Goal: Task Accomplishment & Management: Manage account settings

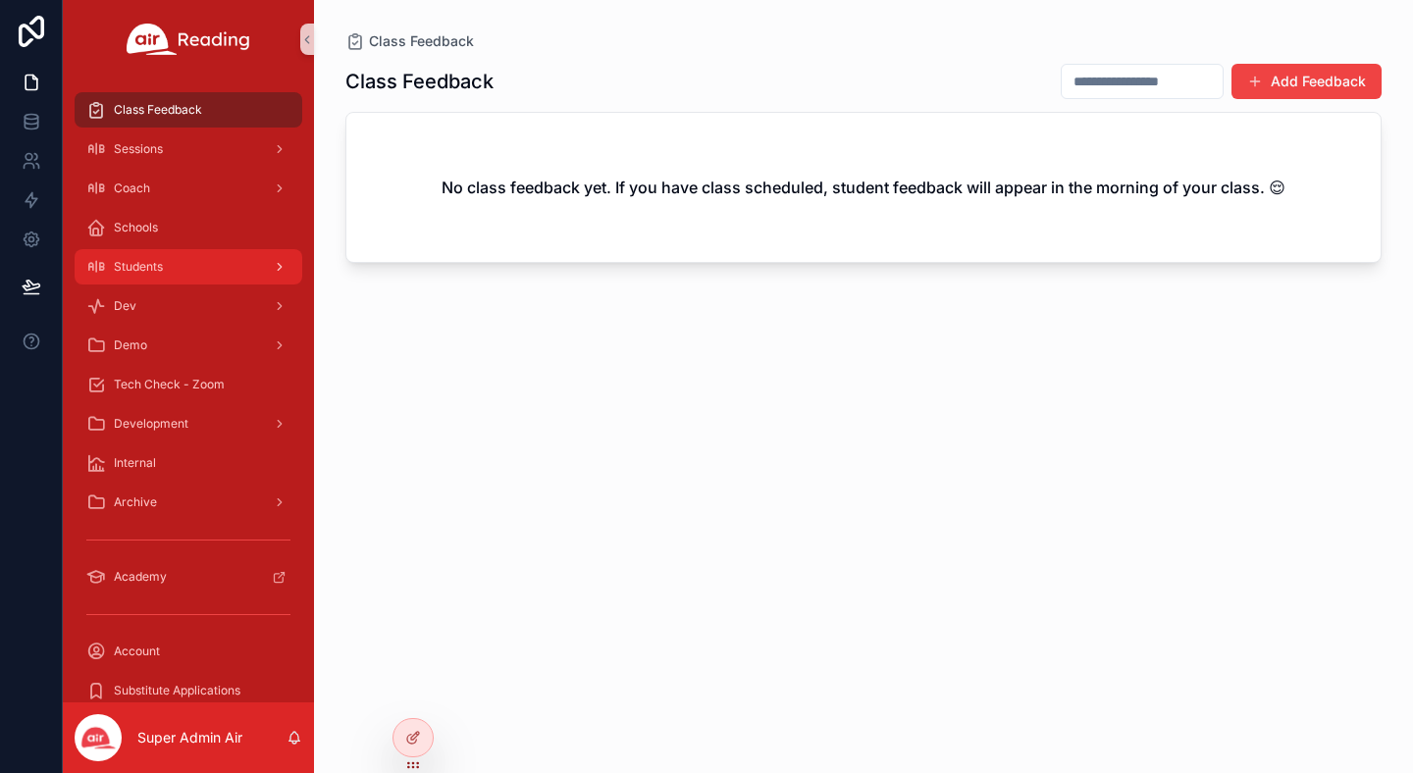
scroll to position [9, 0]
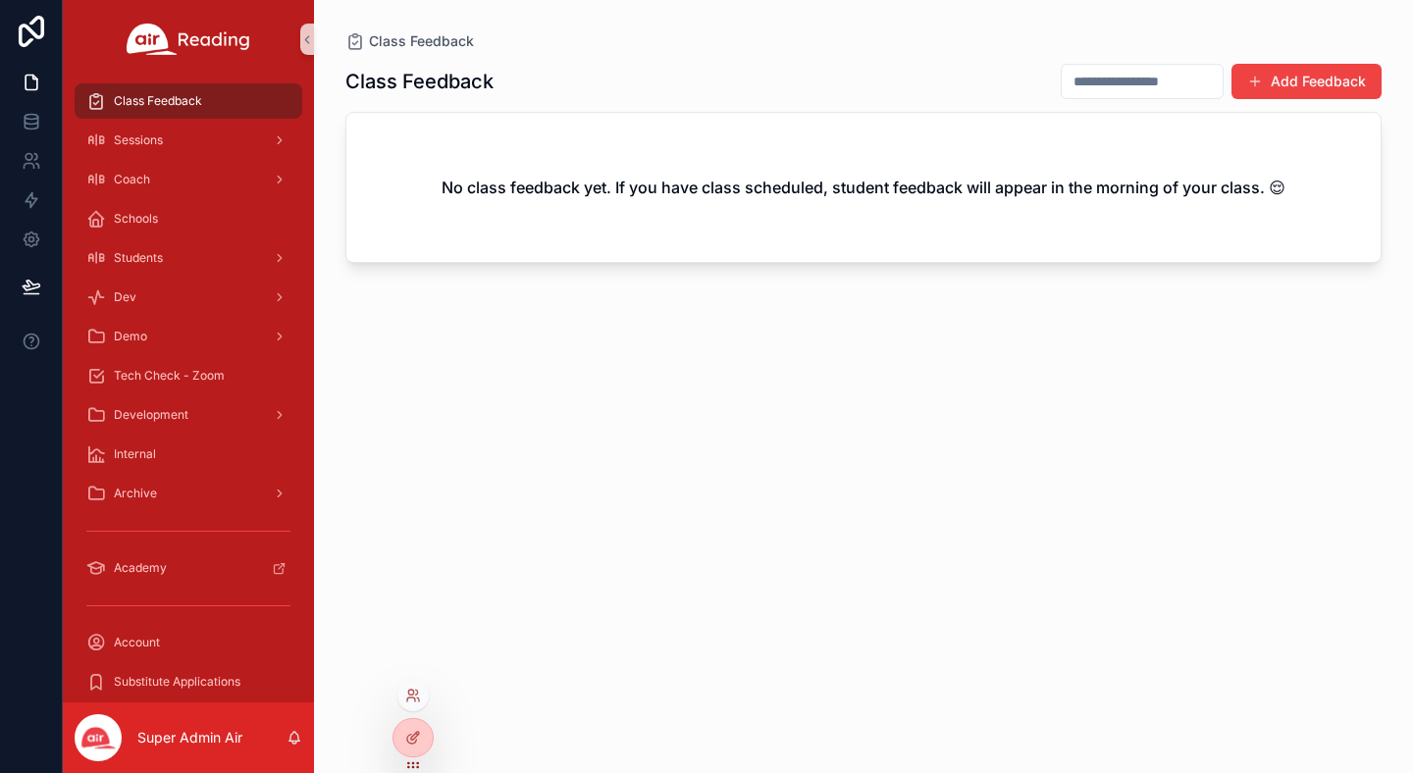
click at [424, 696] on div at bounding box center [412, 695] width 31 height 31
click at [415, 698] on icon at bounding box center [413, 696] width 16 height 16
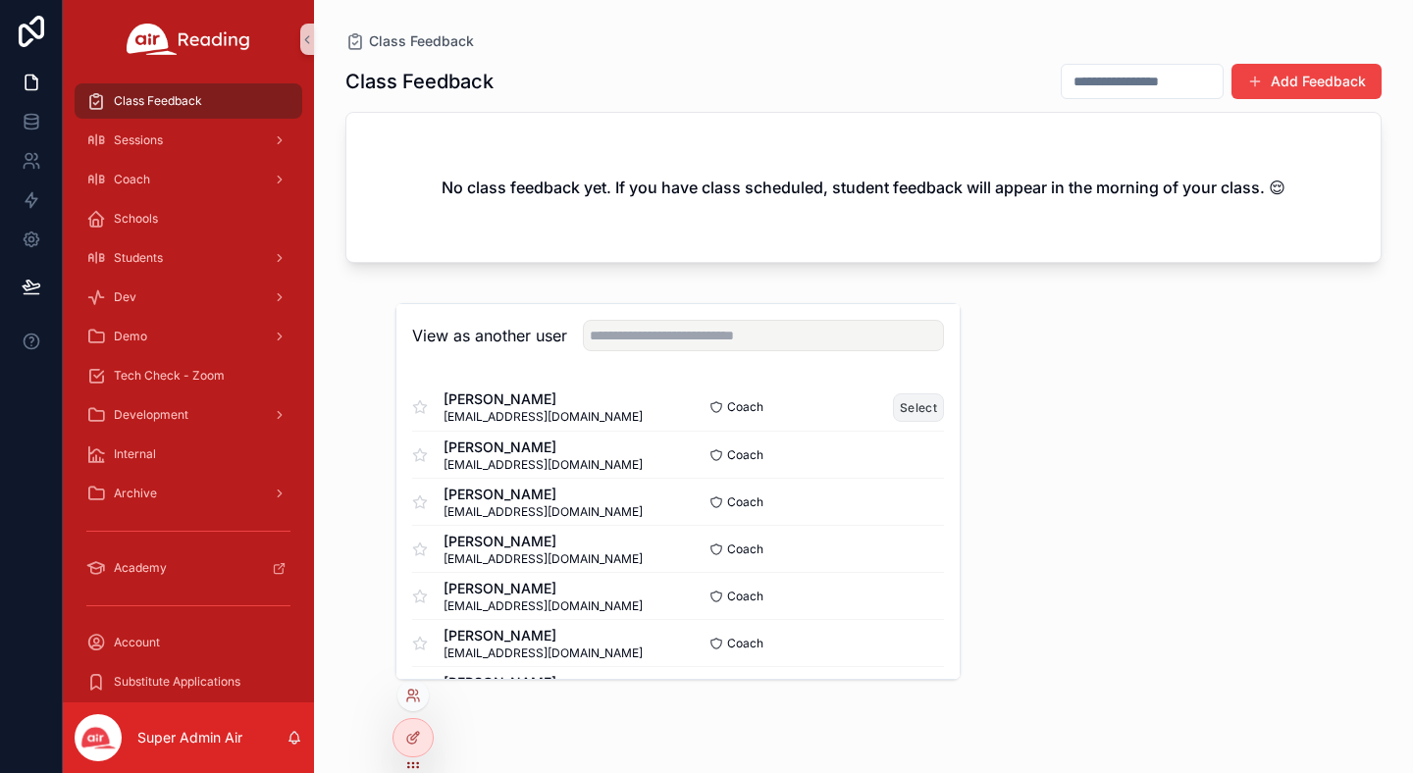
click at [915, 400] on button "Select" at bounding box center [918, 407] width 51 height 28
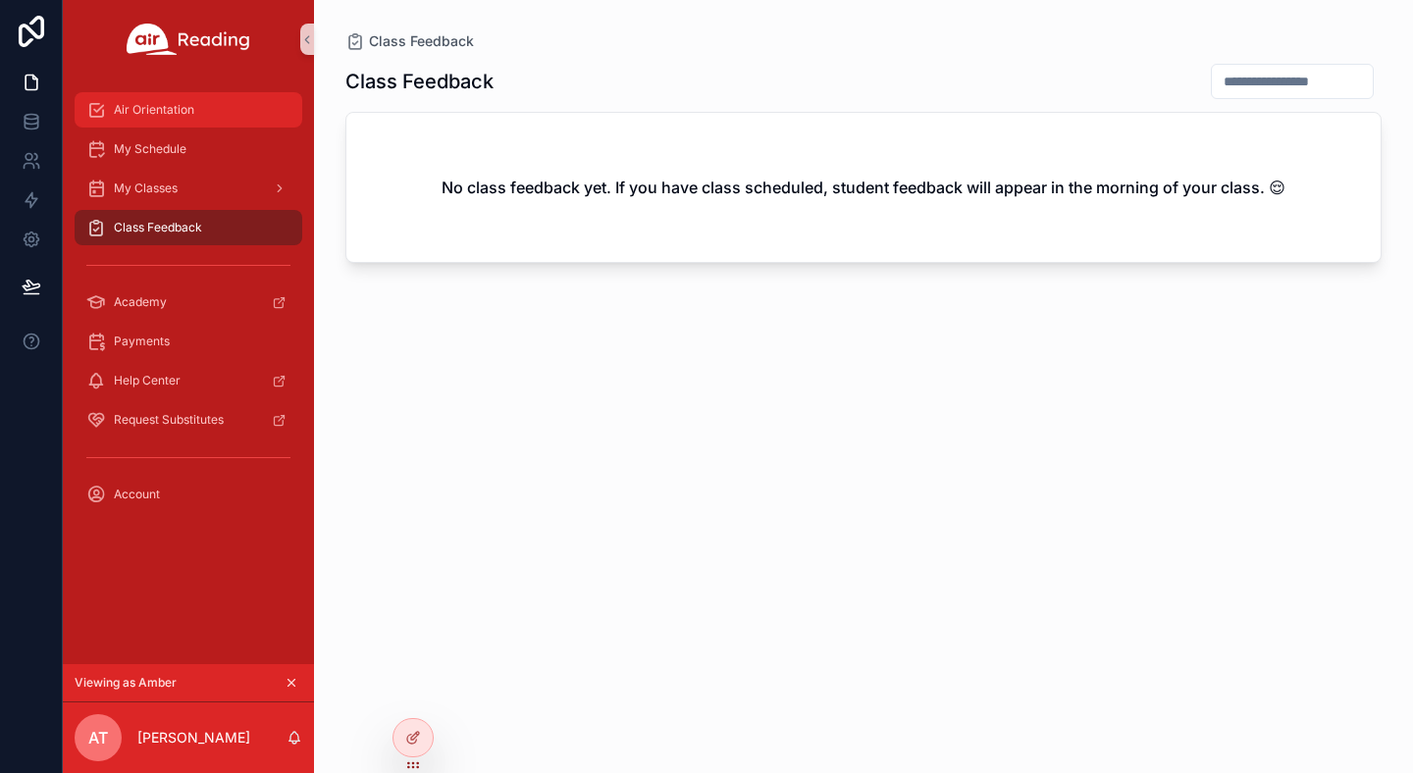
click at [139, 103] on span "Air Orientation" at bounding box center [154, 110] width 80 height 16
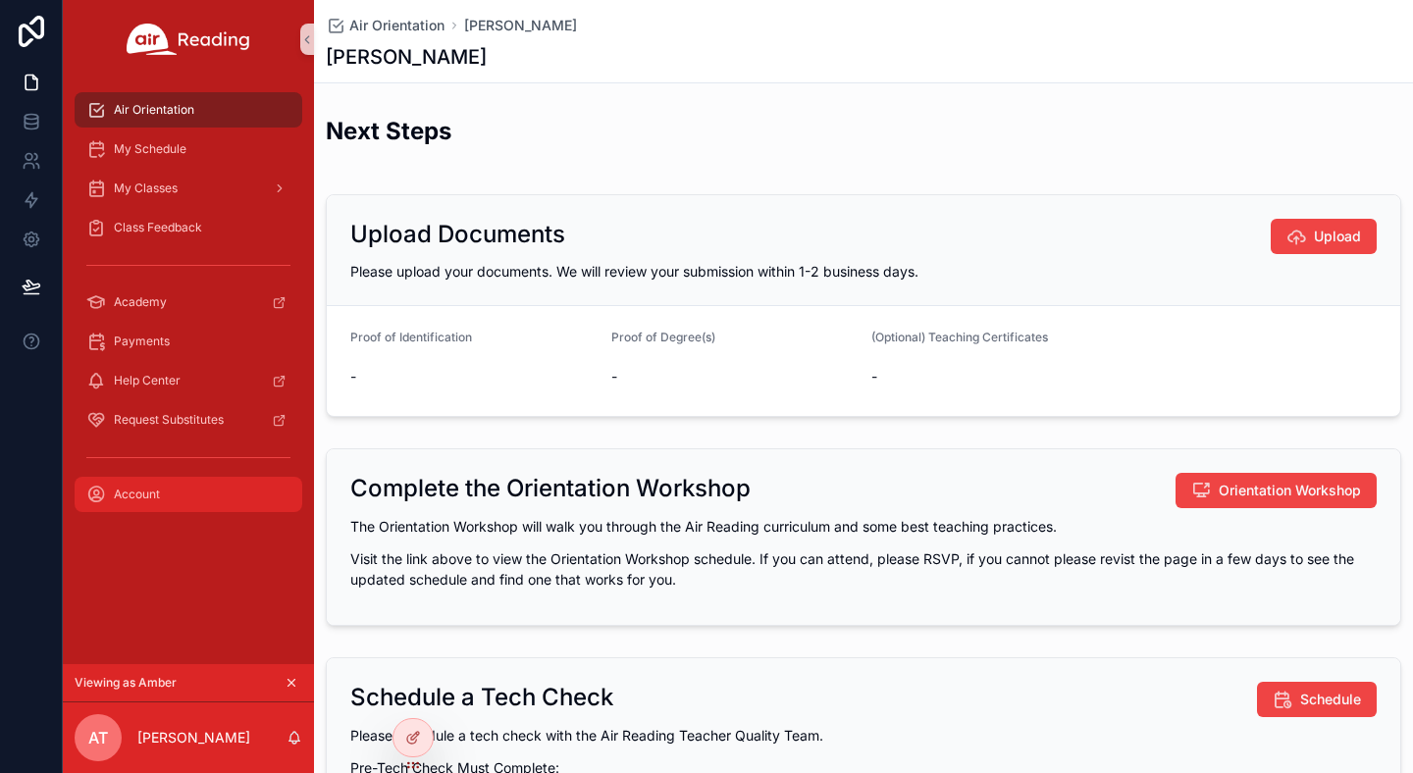
click at [166, 490] on div "Account" at bounding box center [188, 494] width 204 height 31
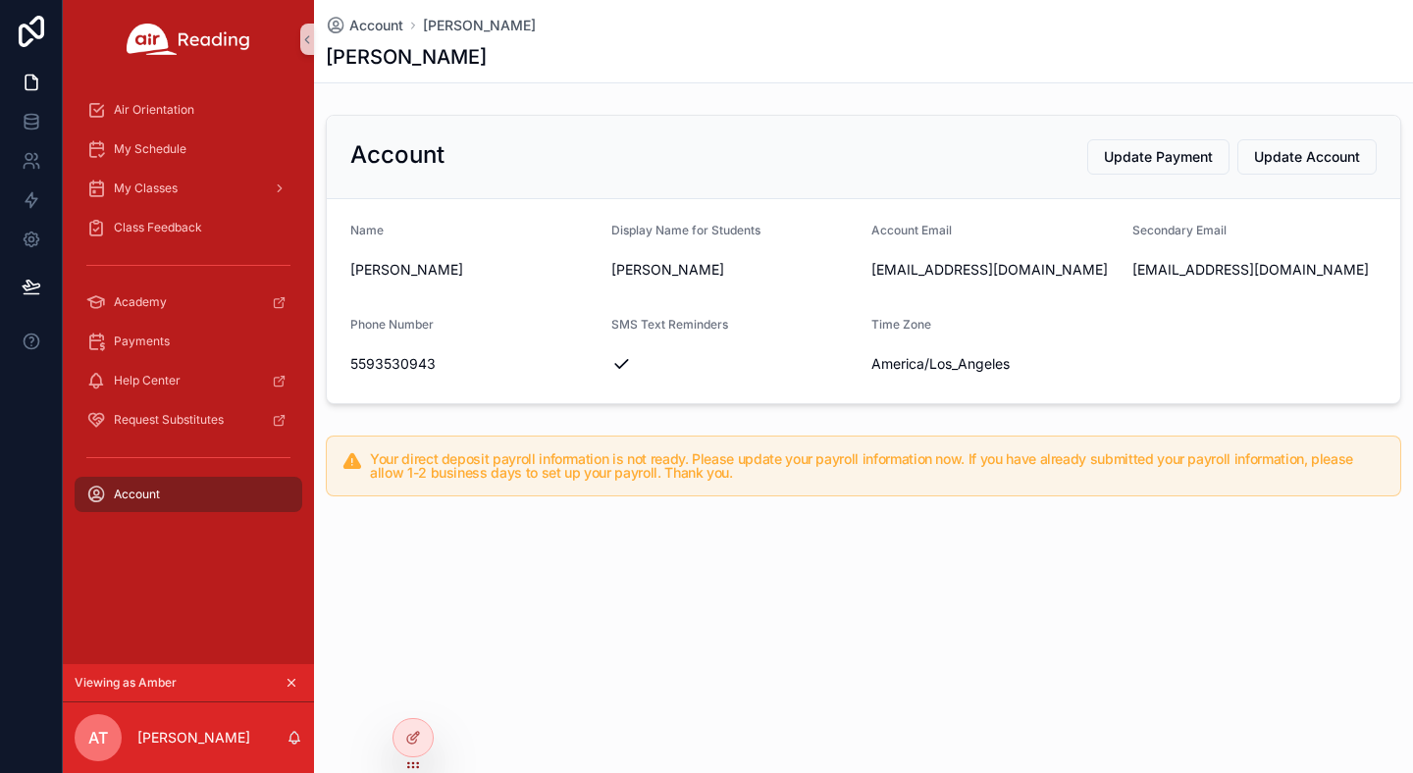
click at [423, 691] on div "Account [PERSON_NAME] [PERSON_NAME] Account Update Payment Update Account Name …" at bounding box center [863, 386] width 1099 height 773
click at [415, 696] on icon at bounding box center [413, 696] width 16 height 16
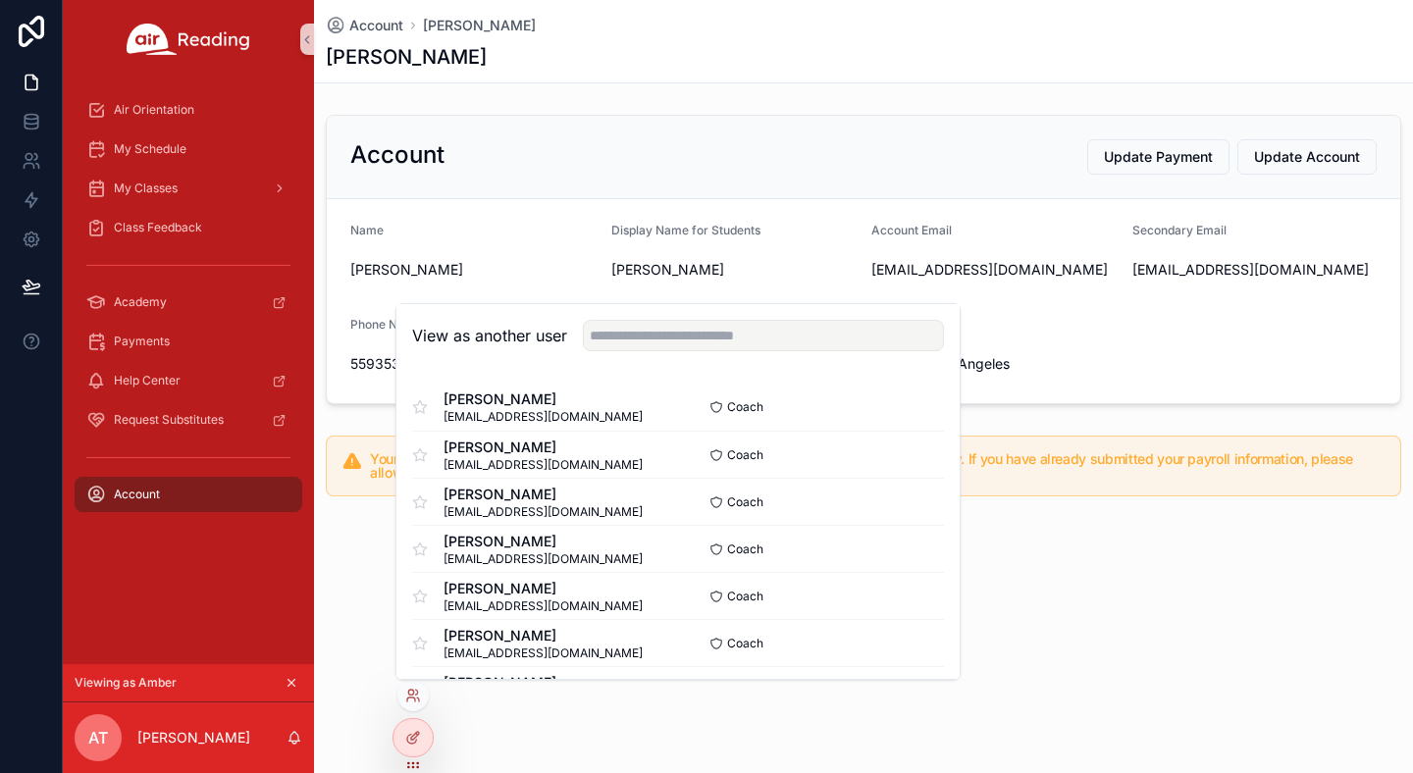
click at [369, 683] on div "Account [PERSON_NAME] [PERSON_NAME] Account Update Payment Update Account Name …" at bounding box center [863, 386] width 1099 height 773
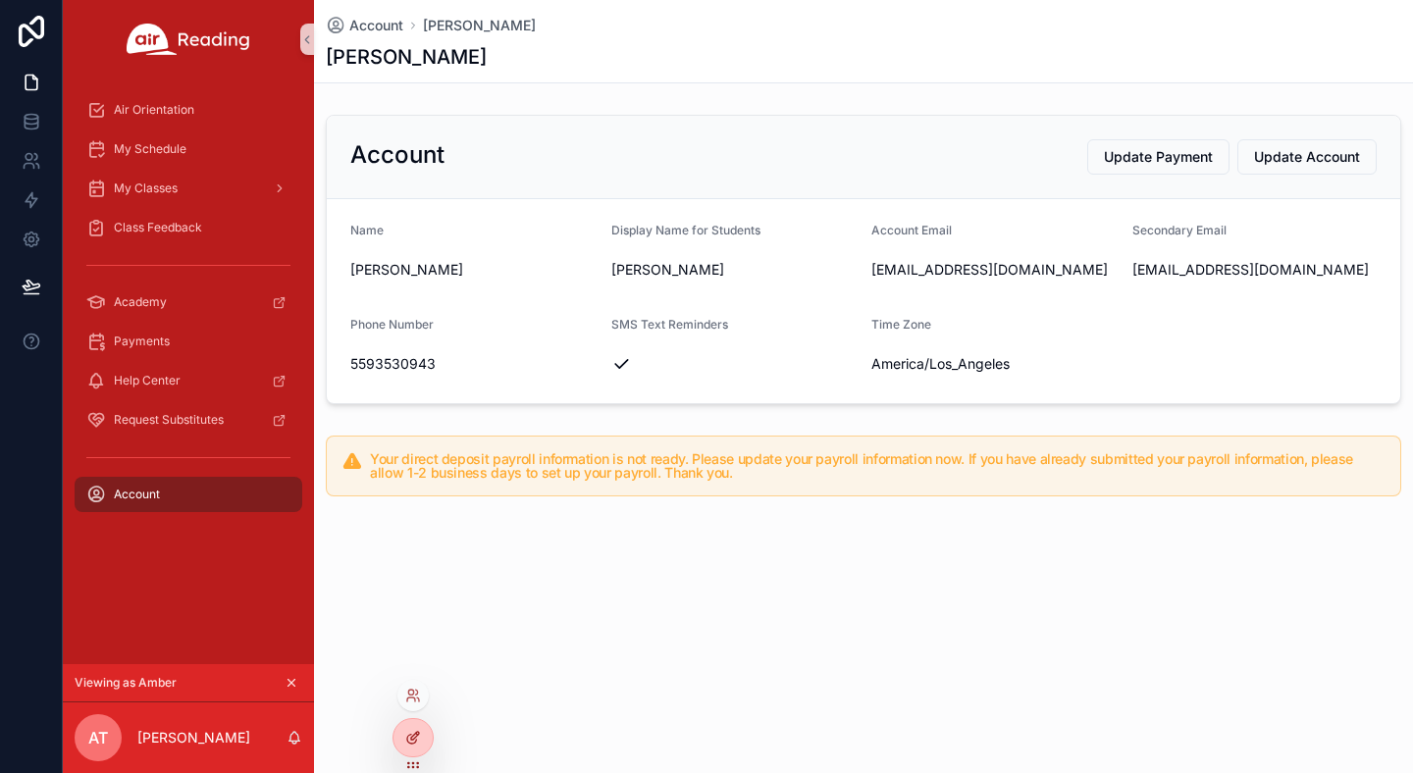
click at [418, 732] on icon at bounding box center [415, 736] width 8 height 8
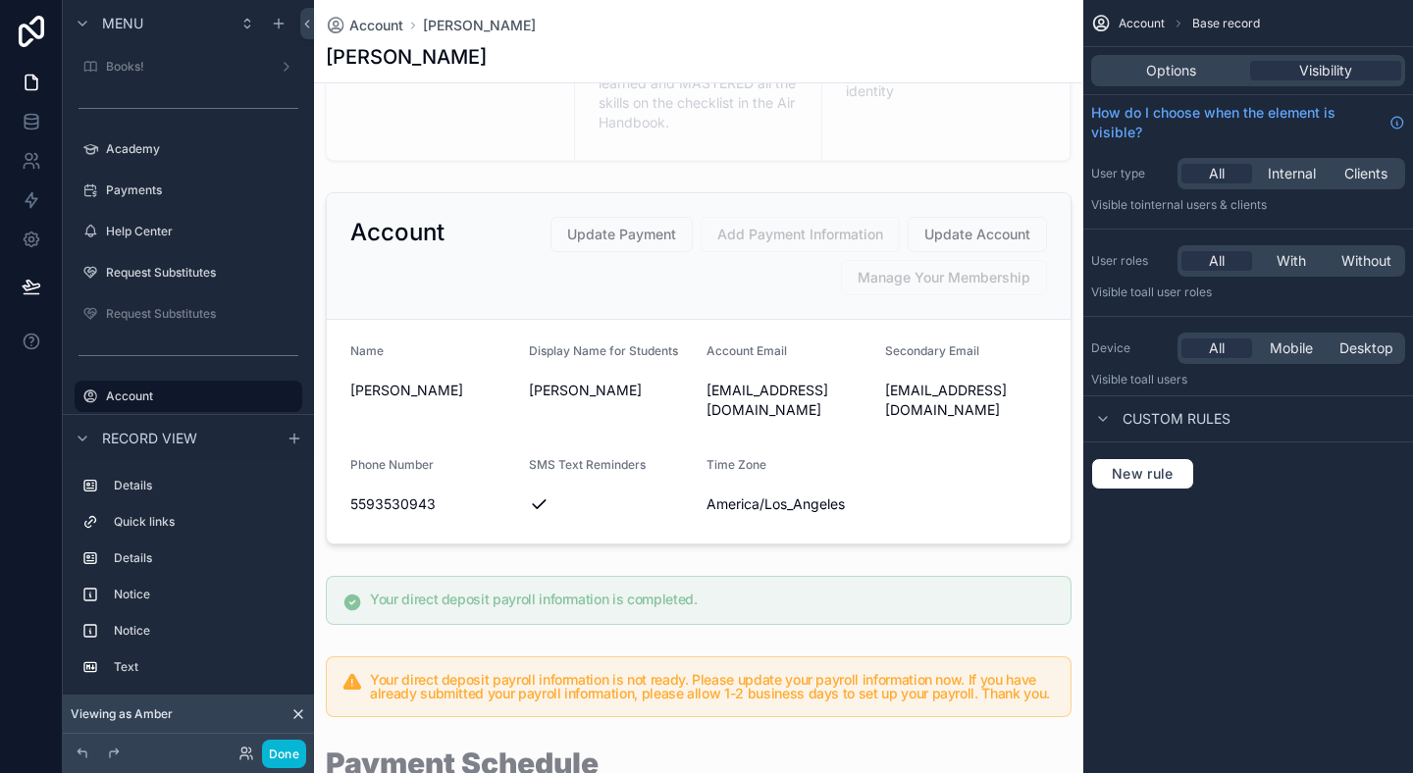
scroll to position [303, 0]
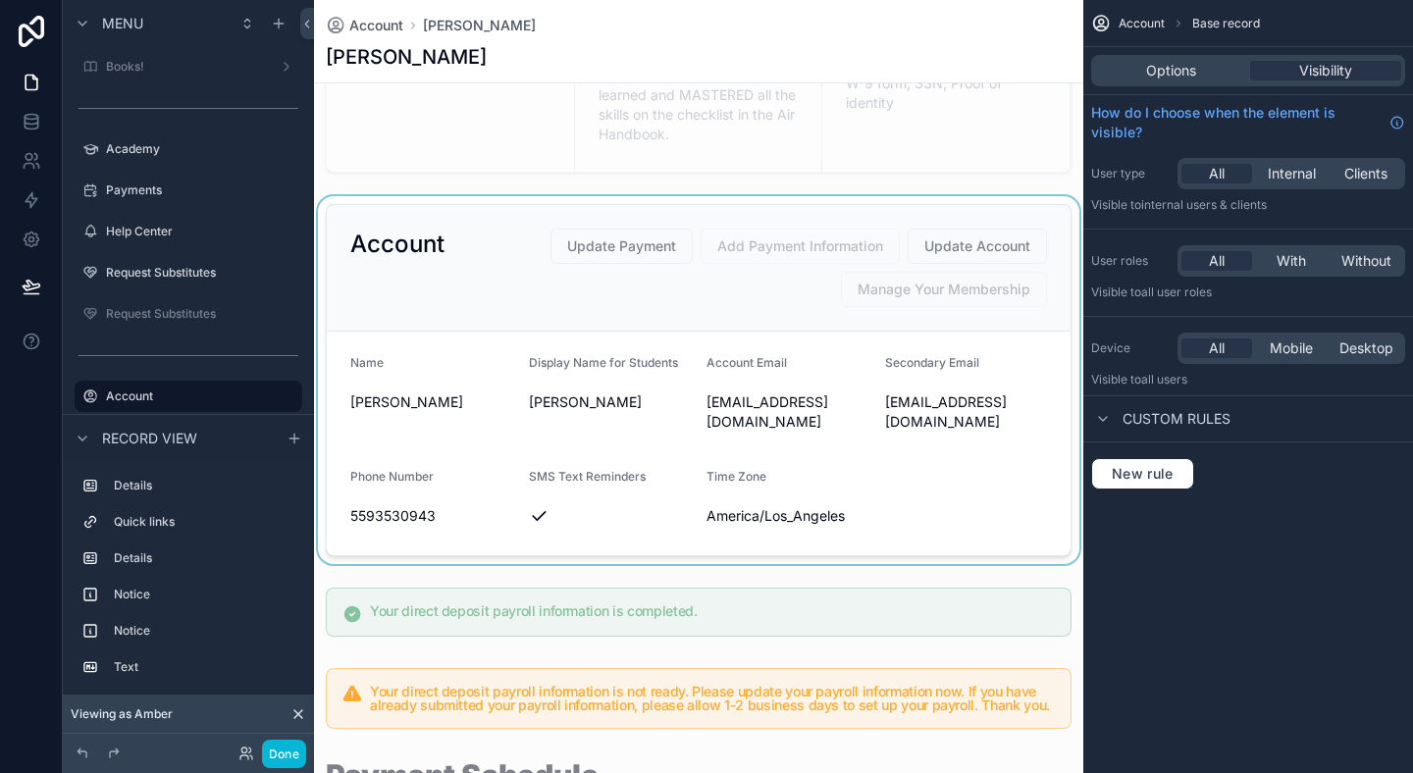
click at [940, 458] on div "scrollable content" at bounding box center [698, 380] width 769 height 368
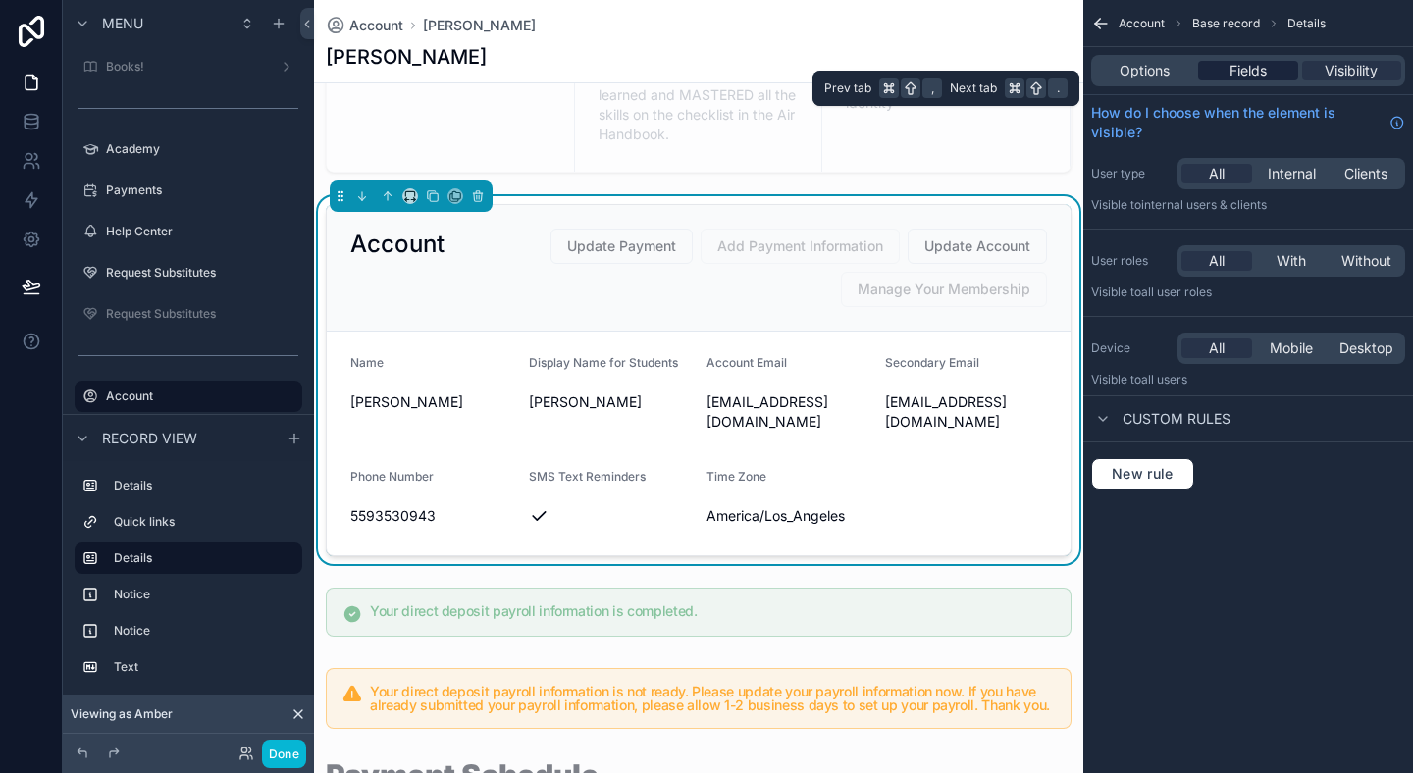
click at [1248, 74] on span "Fields" at bounding box center [1247, 71] width 37 height 20
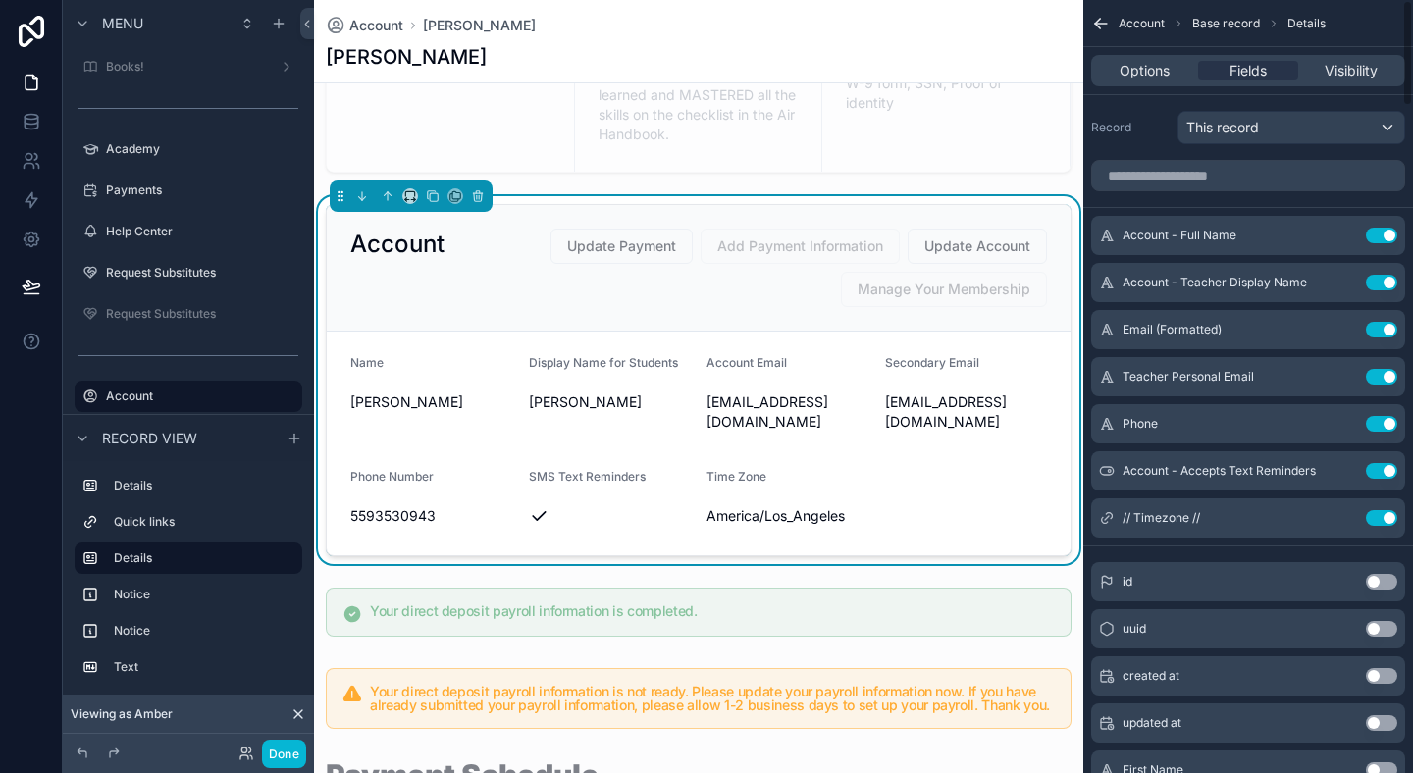
click at [1196, 193] on div "scrollable content" at bounding box center [1248, 175] width 330 height 47
click at [1195, 177] on input "scrollable content" at bounding box center [1248, 175] width 314 height 31
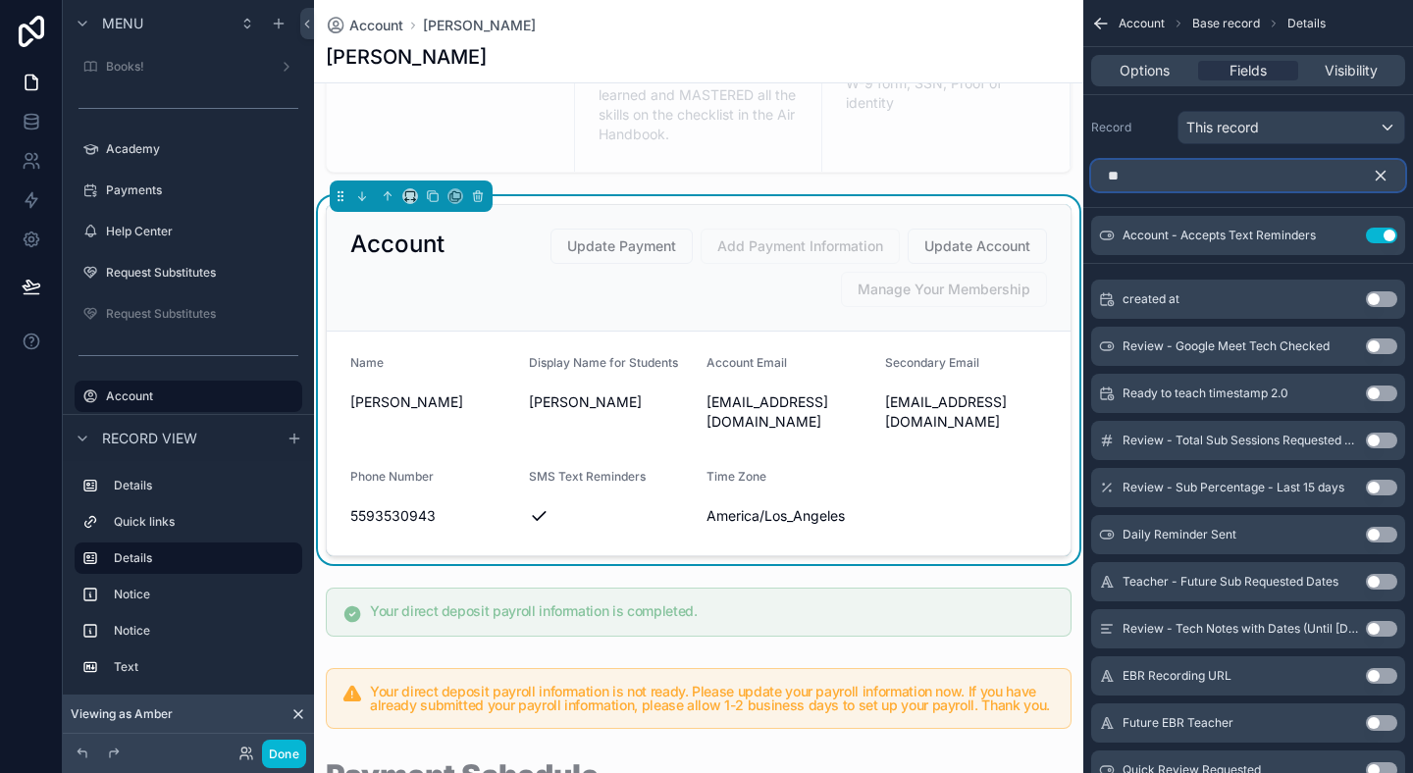
type input "*"
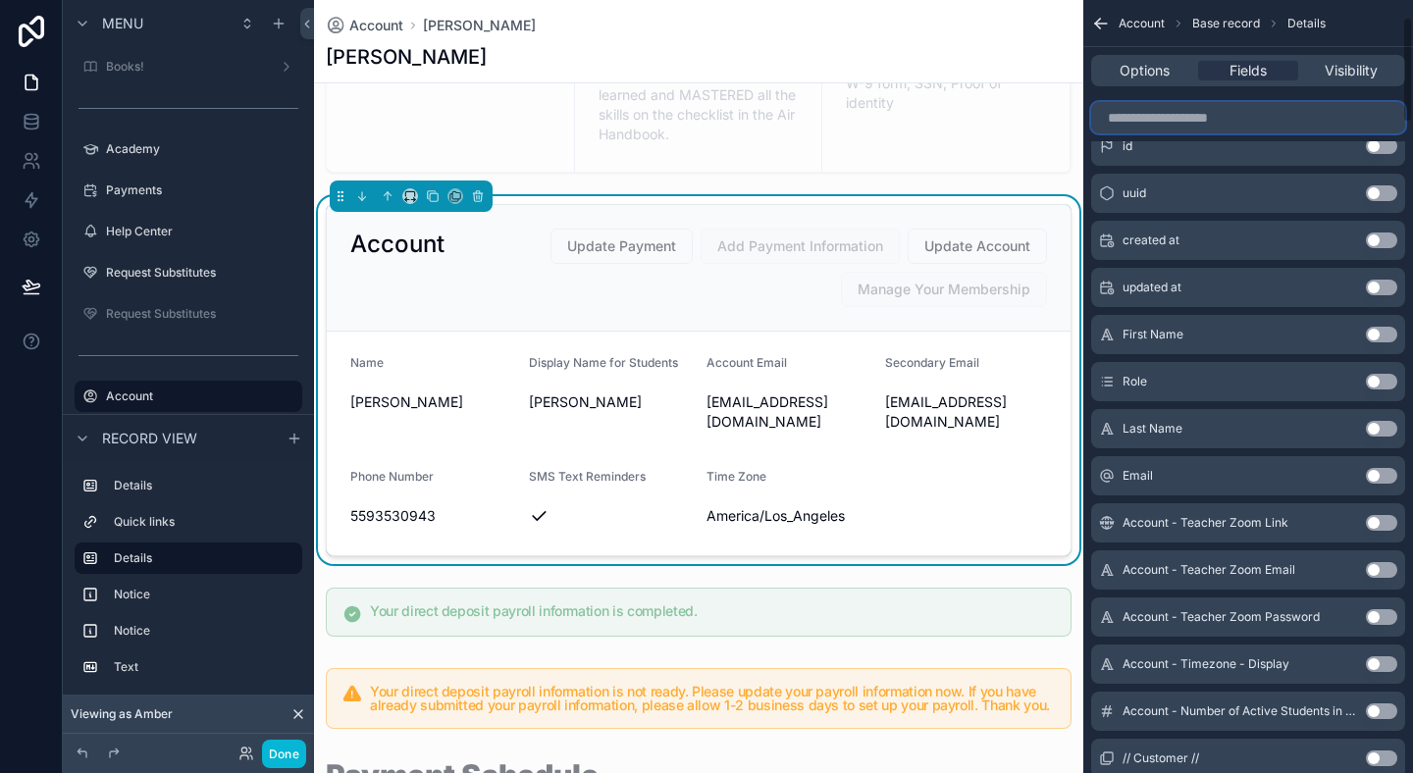
scroll to position [0, 0]
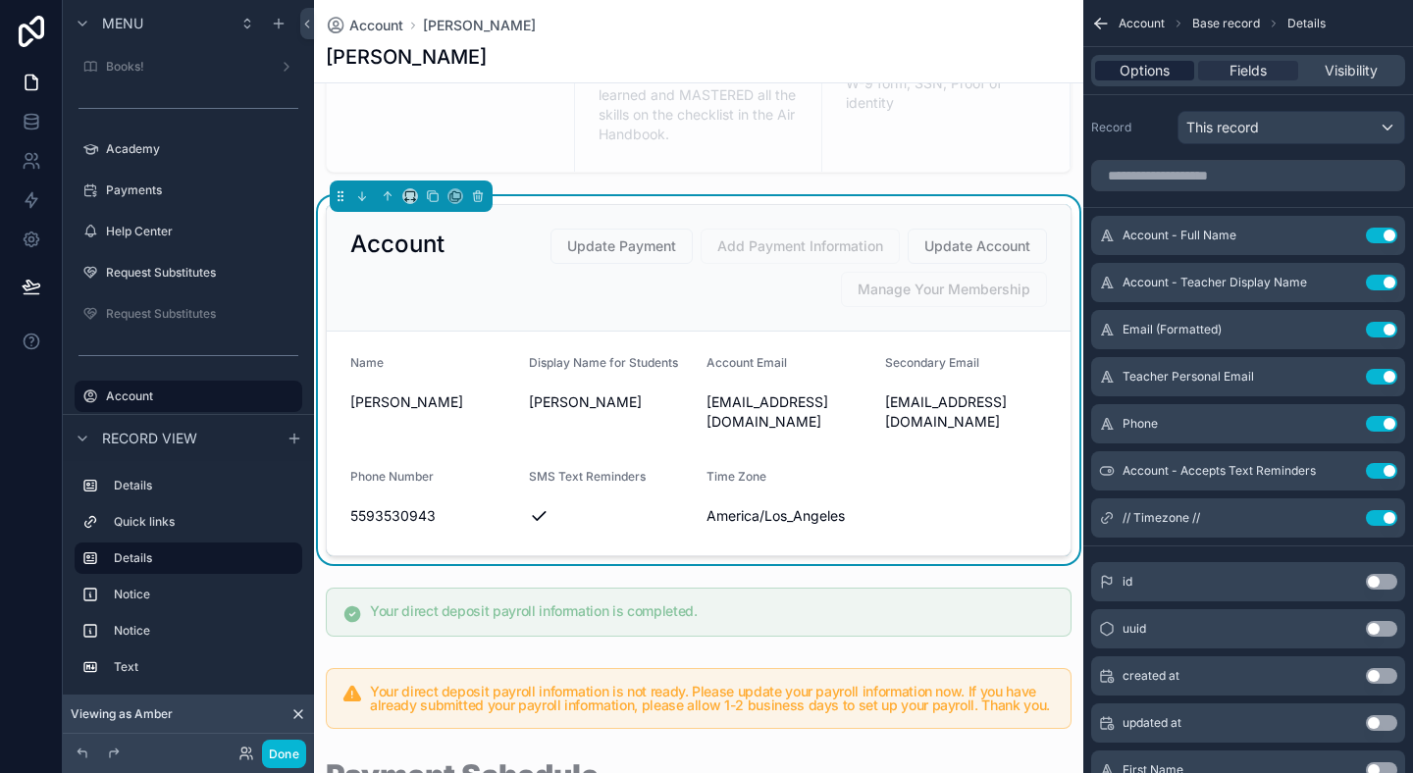
click at [1141, 80] on div "Options Fields Visibility" at bounding box center [1248, 70] width 314 height 31
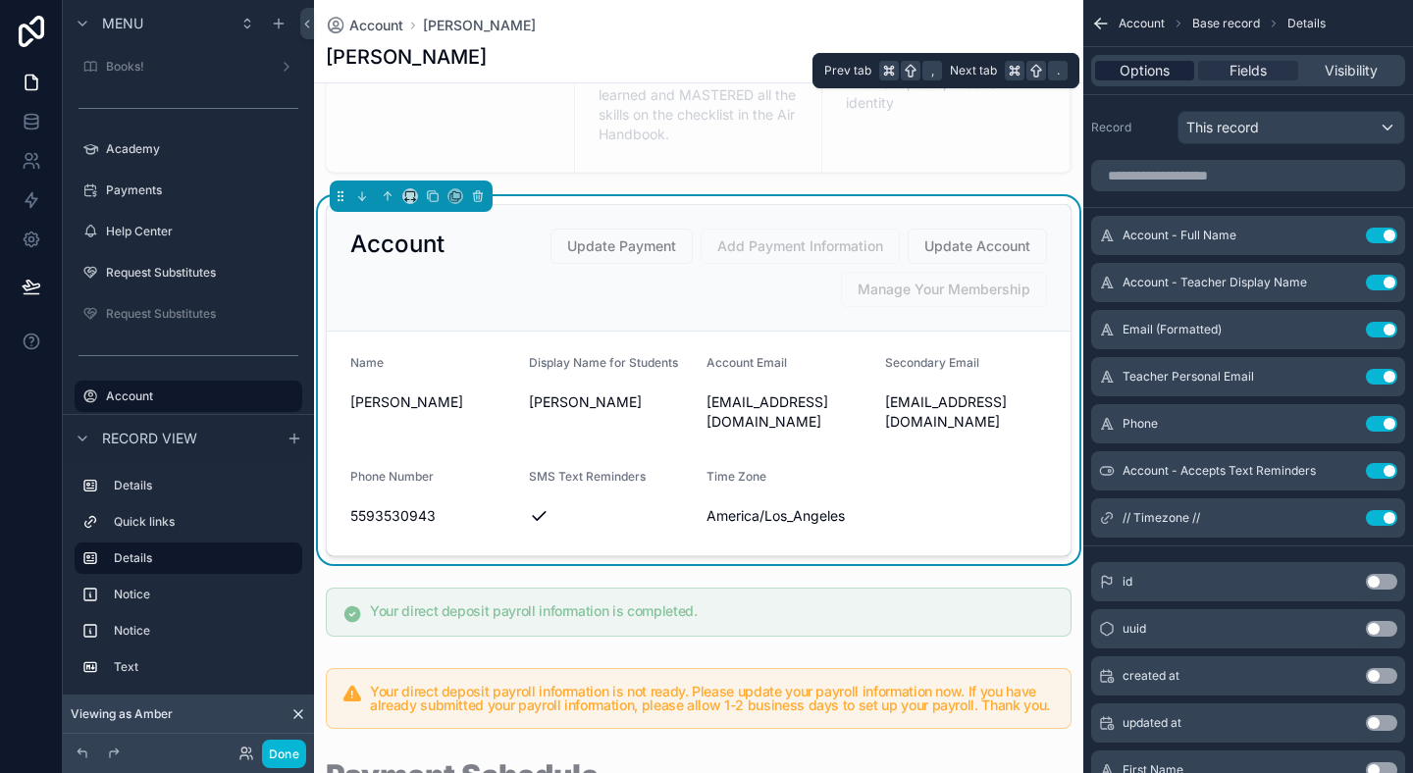
click at [1142, 77] on span "Options" at bounding box center [1145, 71] width 50 height 20
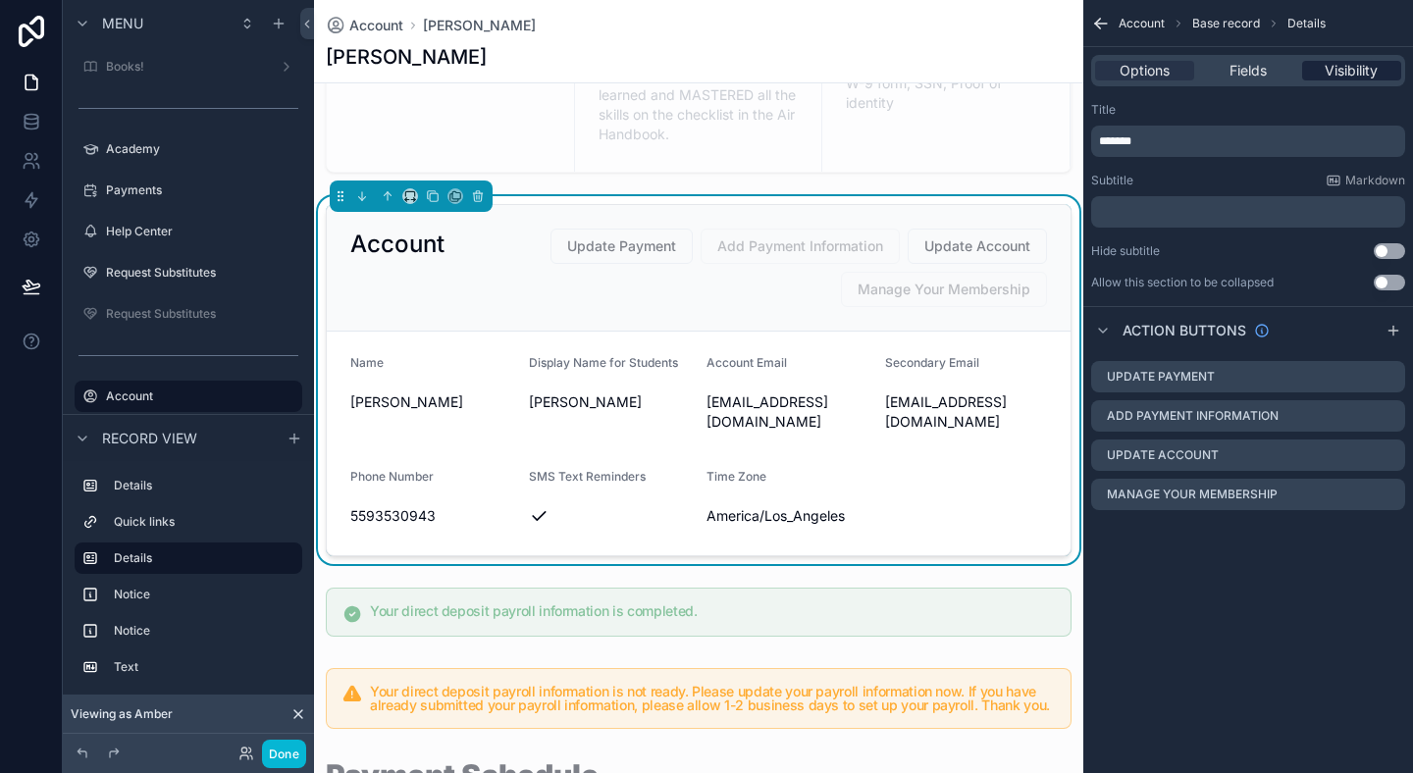
click at [1346, 66] on span "Visibility" at bounding box center [1351, 71] width 53 height 20
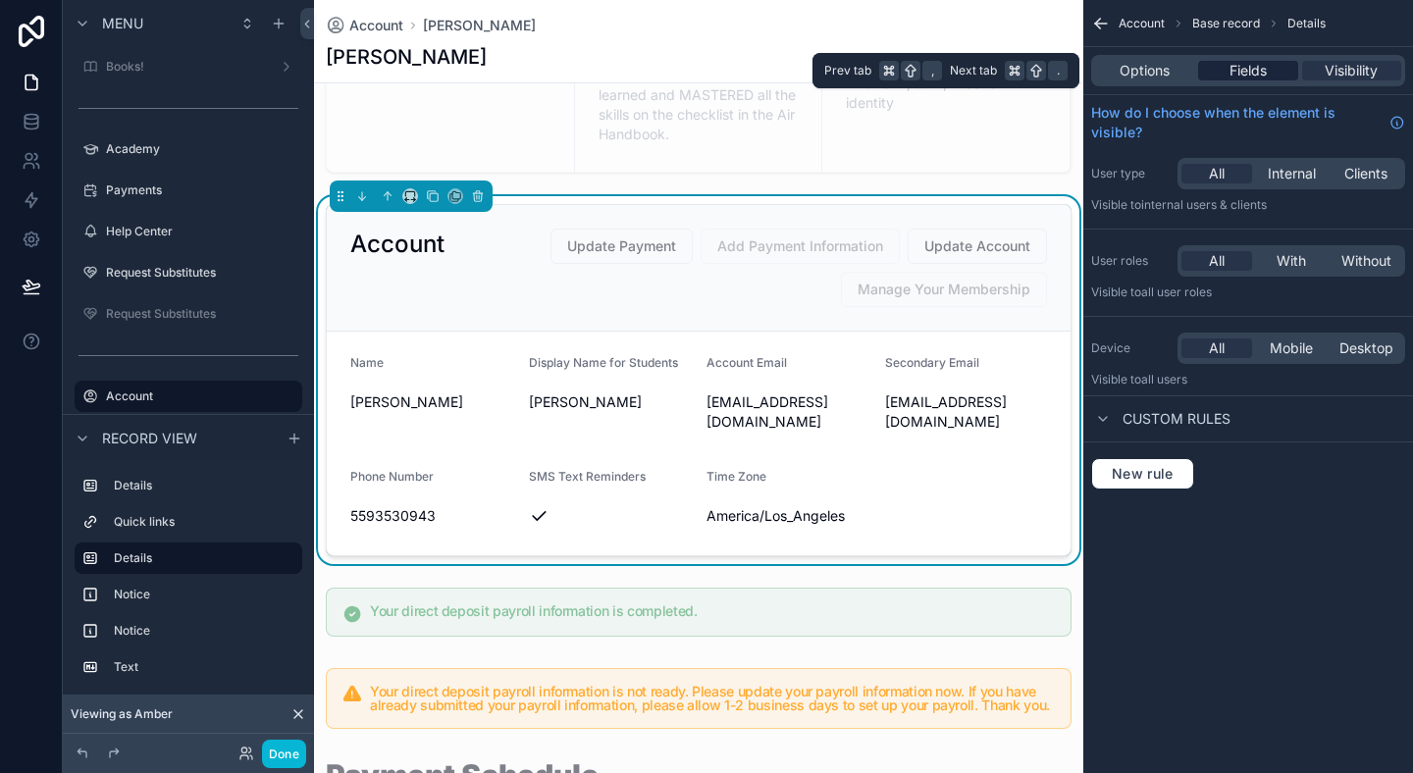
click at [1279, 67] on div "Fields" at bounding box center [1247, 71] width 99 height 20
